Goal: Information Seeking & Learning: Learn about a topic

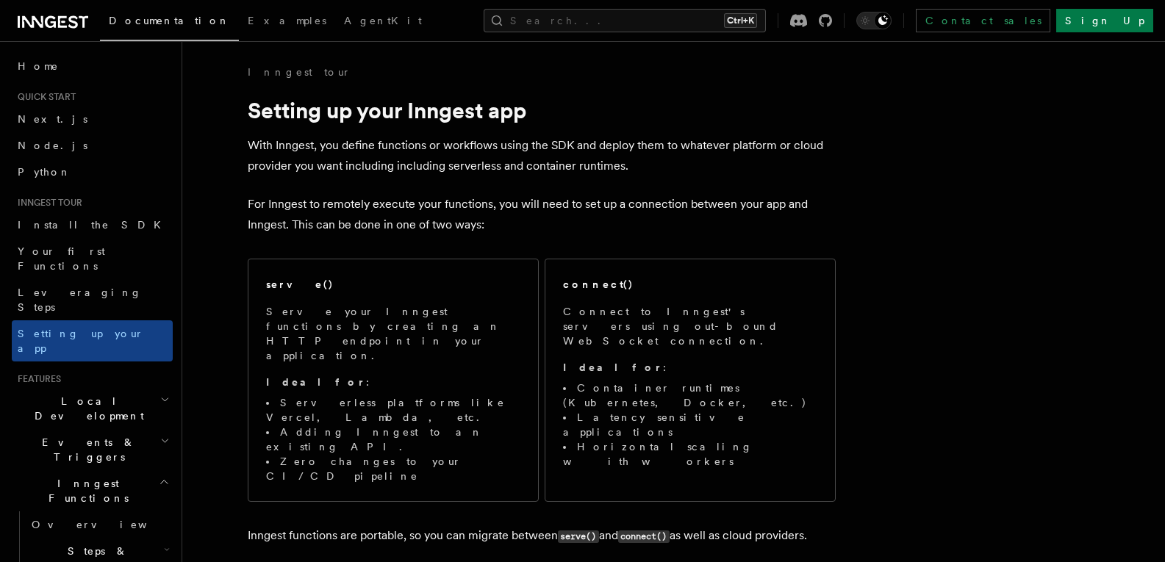
click at [78, 394] on span "Local Development" at bounding box center [86, 408] width 149 height 29
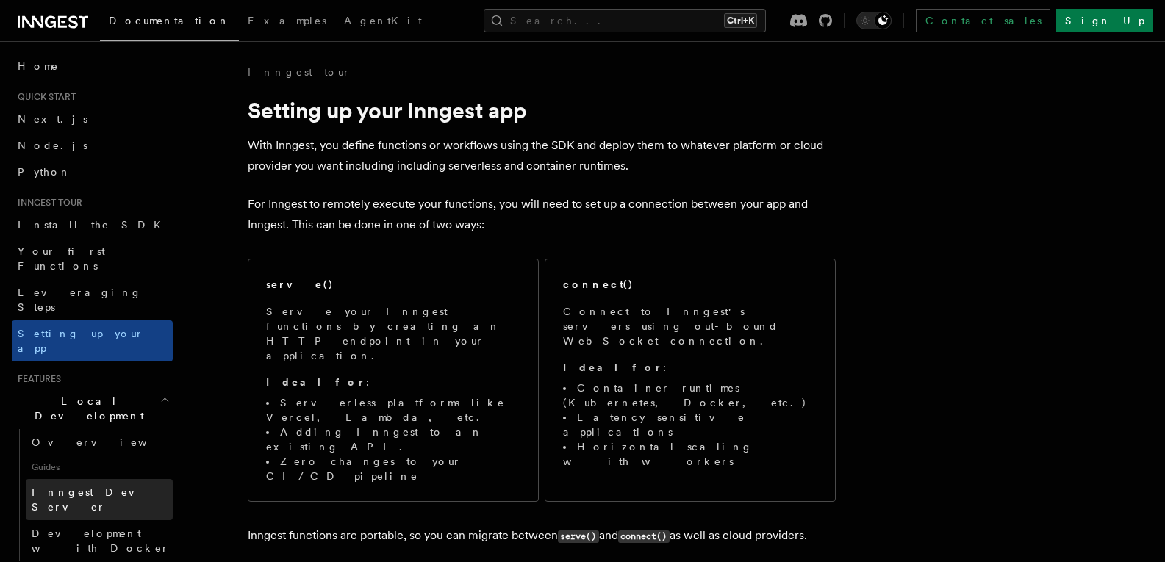
click at [83, 487] on span "Inngest Dev Server" at bounding box center [95, 500] width 126 height 26
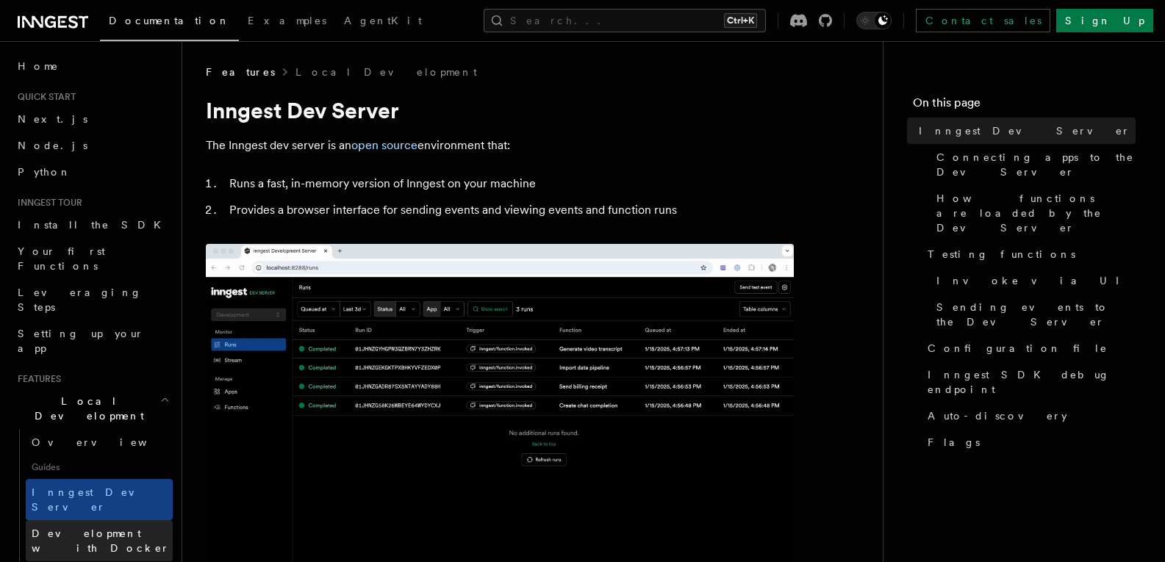
click at [75, 521] on link "Development with Docker" at bounding box center [99, 541] width 147 height 41
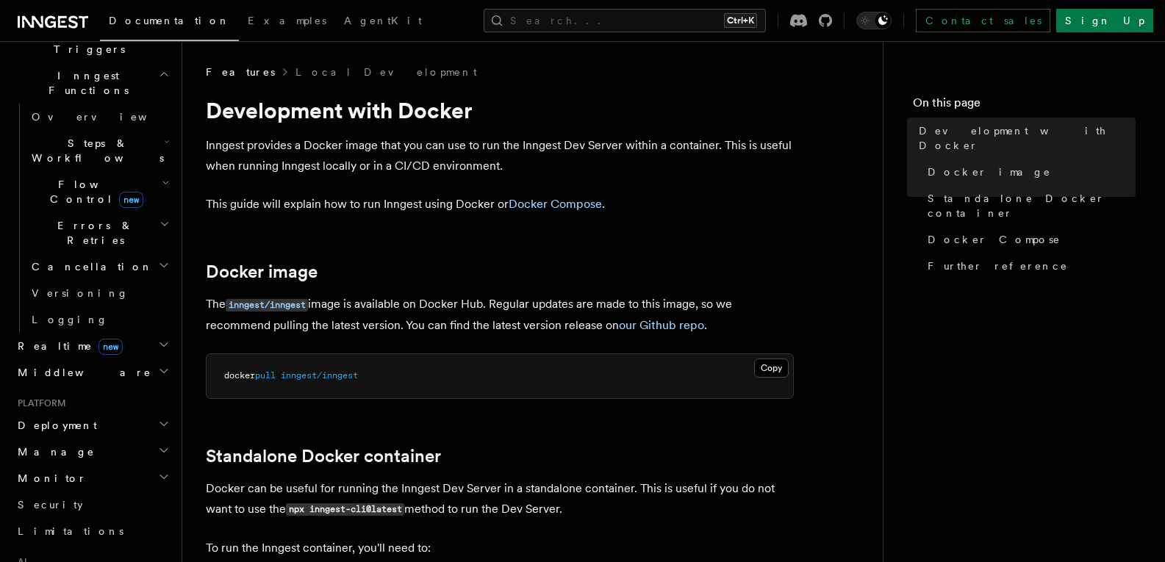
scroll to position [548, 0]
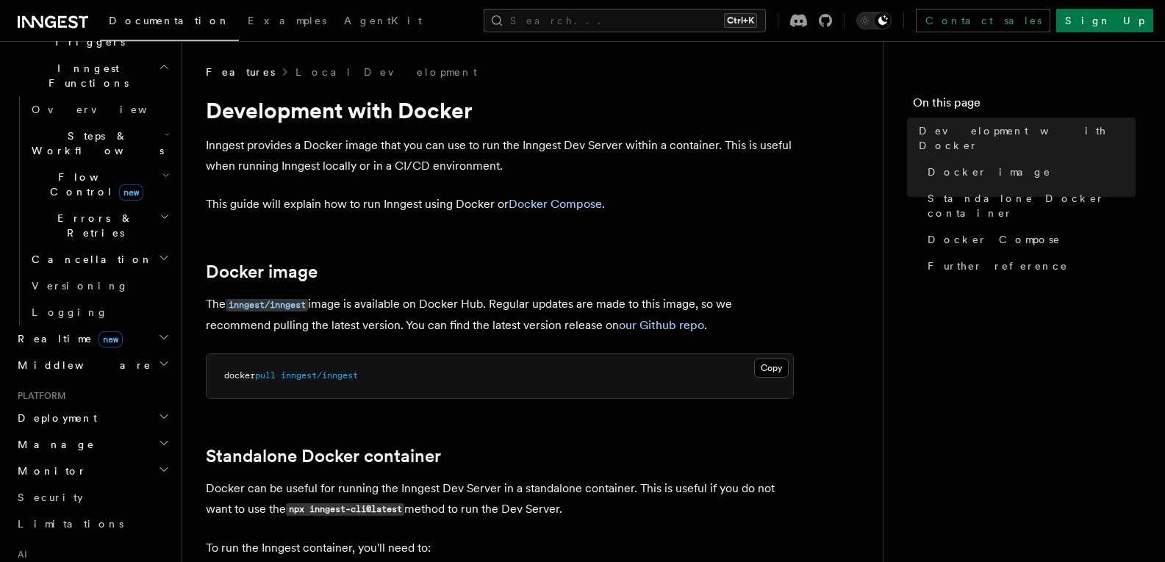
click at [66, 411] on span "Deployment" at bounding box center [54, 418] width 85 height 15
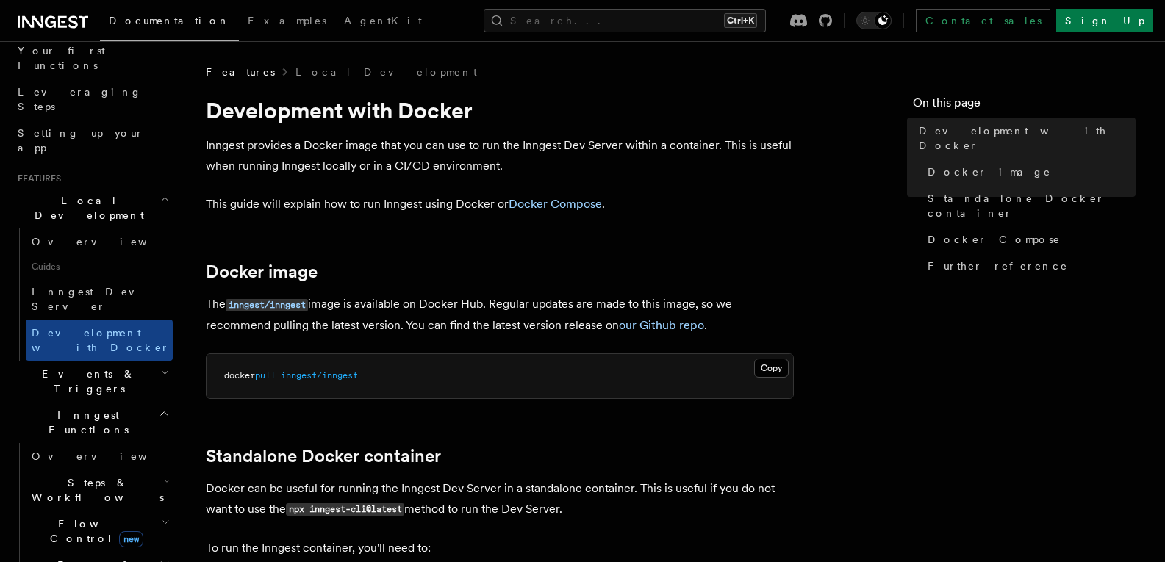
scroll to position [0, 0]
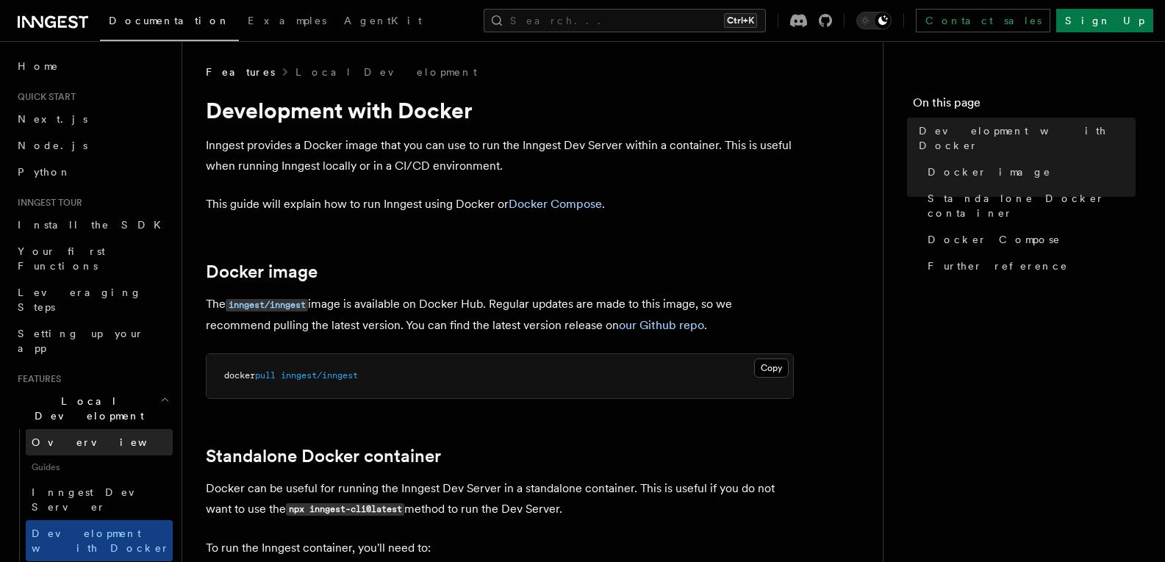
click at [71, 429] on link "Overview" at bounding box center [99, 442] width 147 height 26
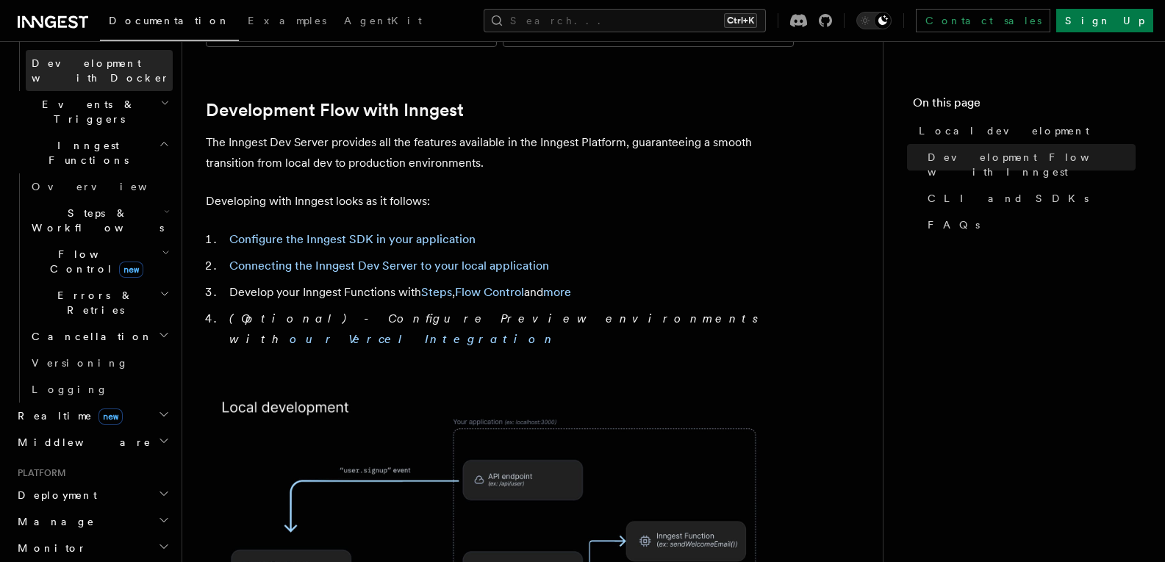
scroll to position [471, 0]
click at [76, 482] on h2 "Deployment" at bounding box center [92, 495] width 161 height 26
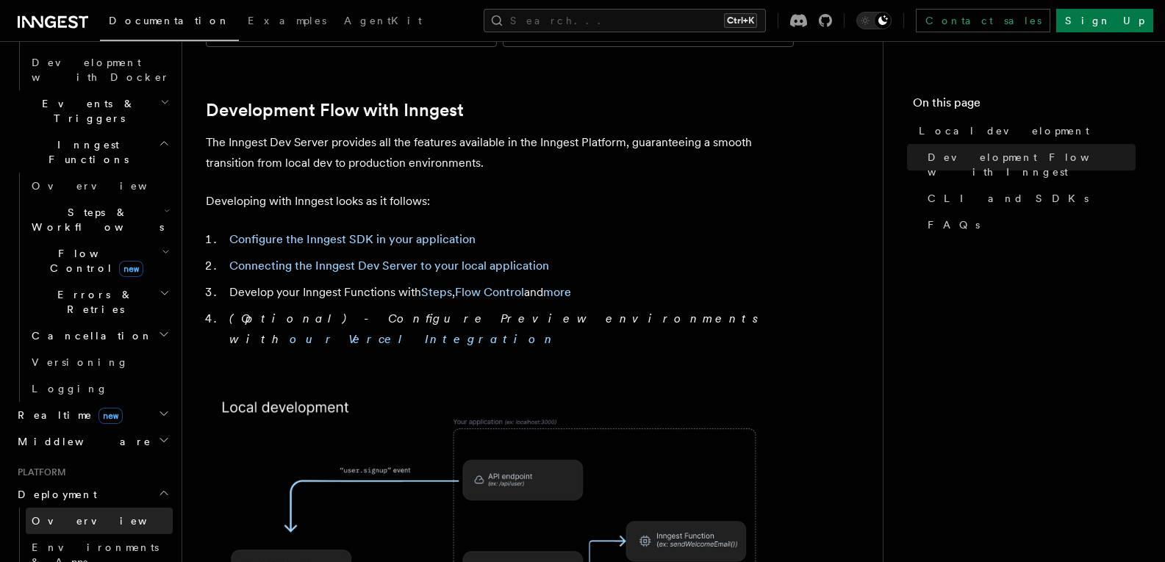
click at [61, 508] on link "Overview" at bounding box center [99, 521] width 147 height 26
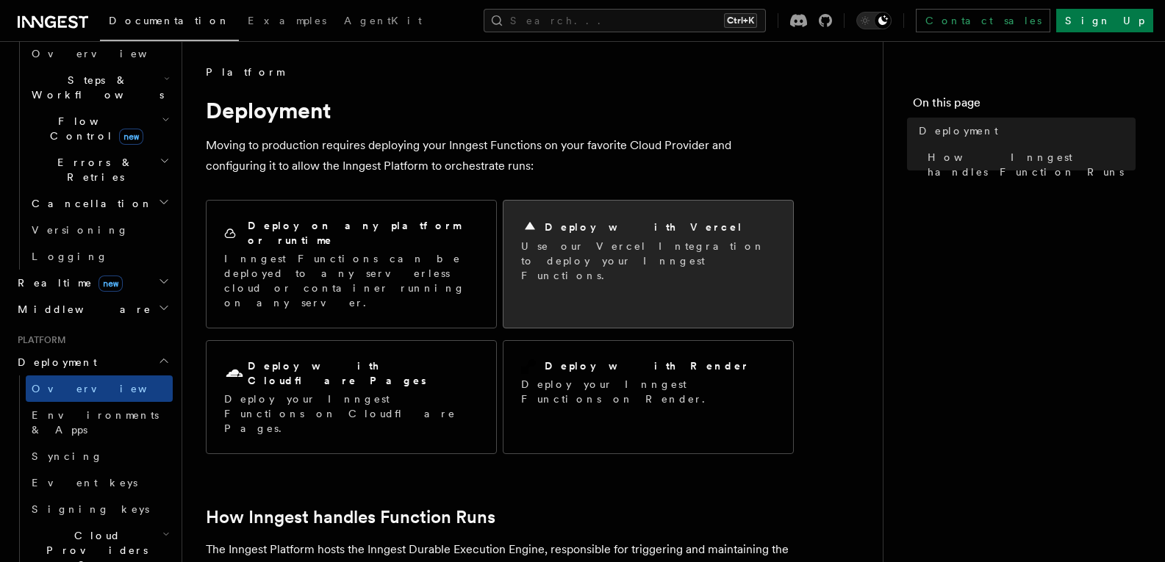
click at [604, 233] on h2 "Deploy with Vercel" at bounding box center [644, 227] width 198 height 15
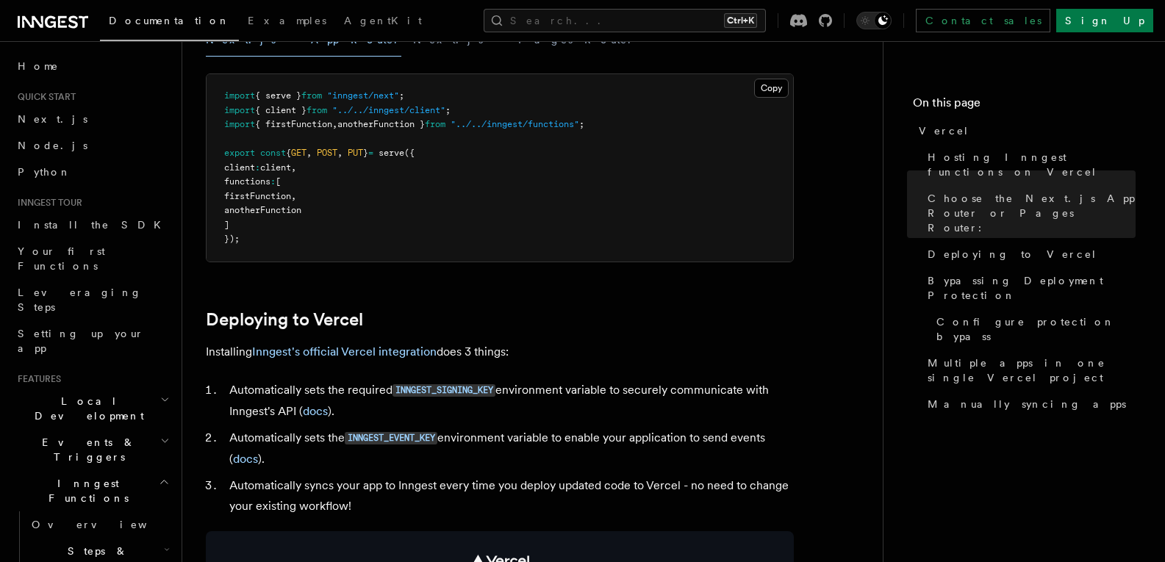
scroll to position [435, 0]
click at [383, 348] on link "Inngest's official Vercel integration" at bounding box center [344, 350] width 185 height 14
click at [378, 353] on link "Inngest's official Vercel integration" at bounding box center [344, 350] width 185 height 14
